Goal: Information Seeking & Learning: Learn about a topic

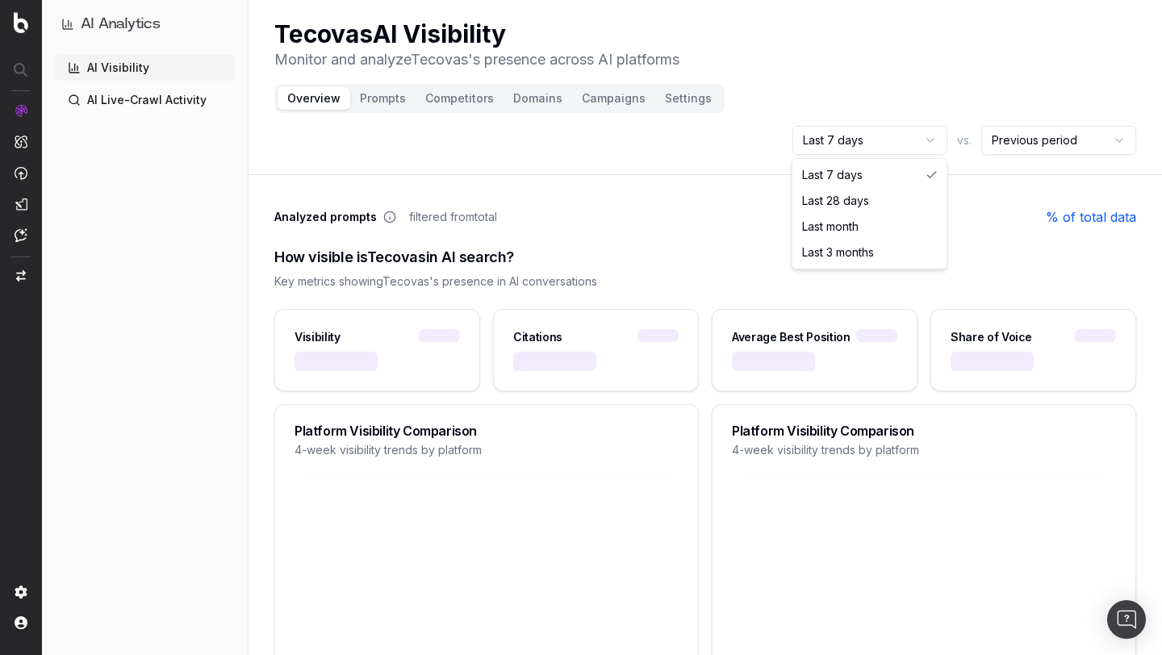
click at [906, 141] on html "AI Analytics AI Visibility AI Live-Crawl Activity Tecovas AI Visibility Monitor…" at bounding box center [581, 327] width 1162 height 655
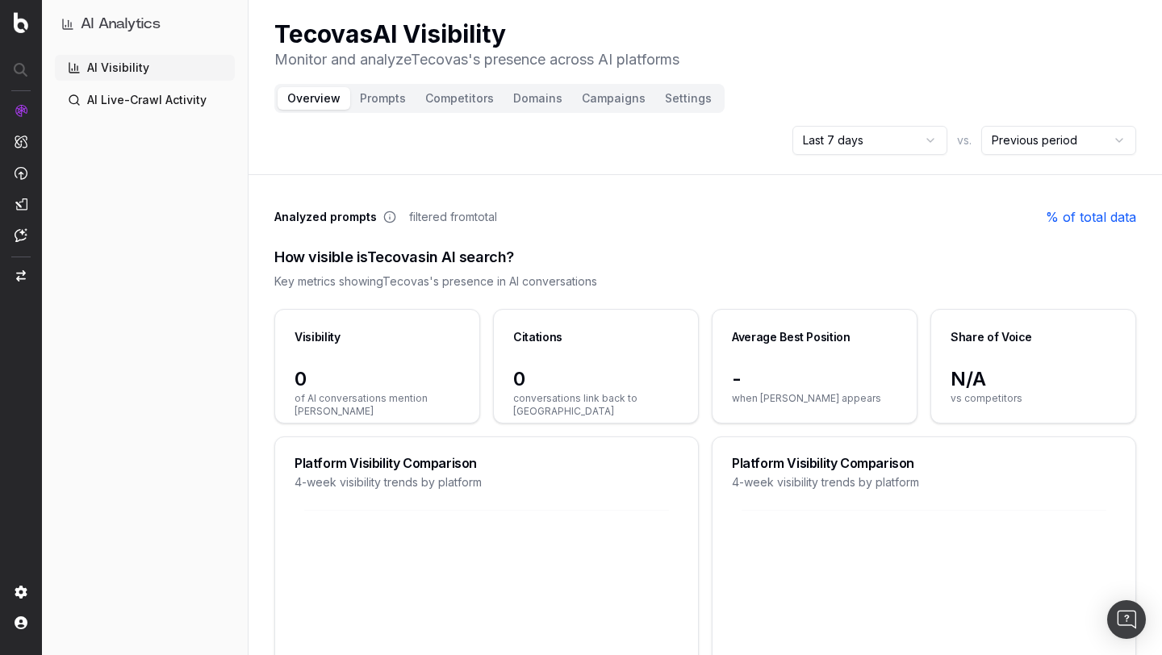
click at [906, 141] on html "AI Analytics AI Visibility AI Live-Crawl Activity Tecovas AI Visibility Monitor…" at bounding box center [581, 327] width 1162 height 655
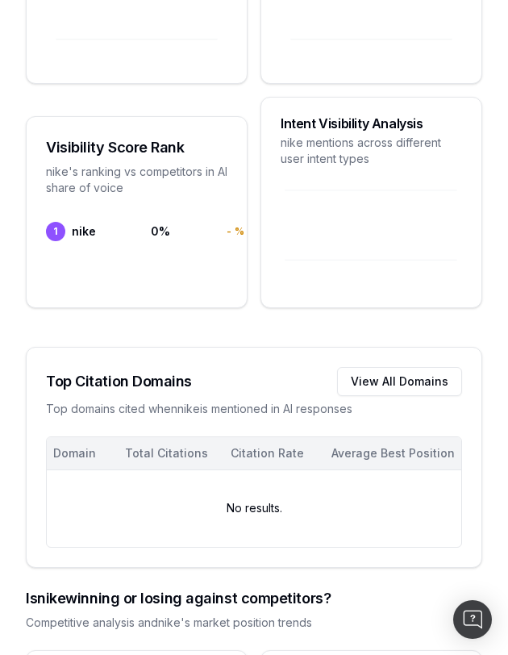
scroll to position [607, 0]
